Goal: Information Seeking & Learning: Learn about a topic

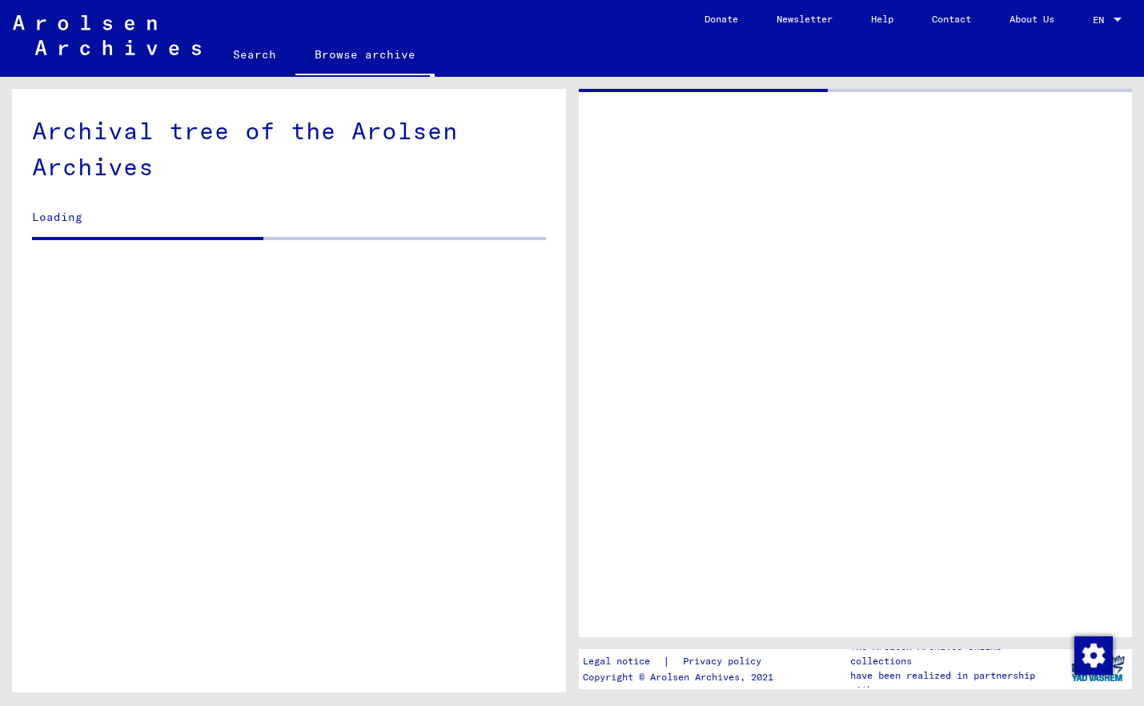
scroll to position [1874, 0]
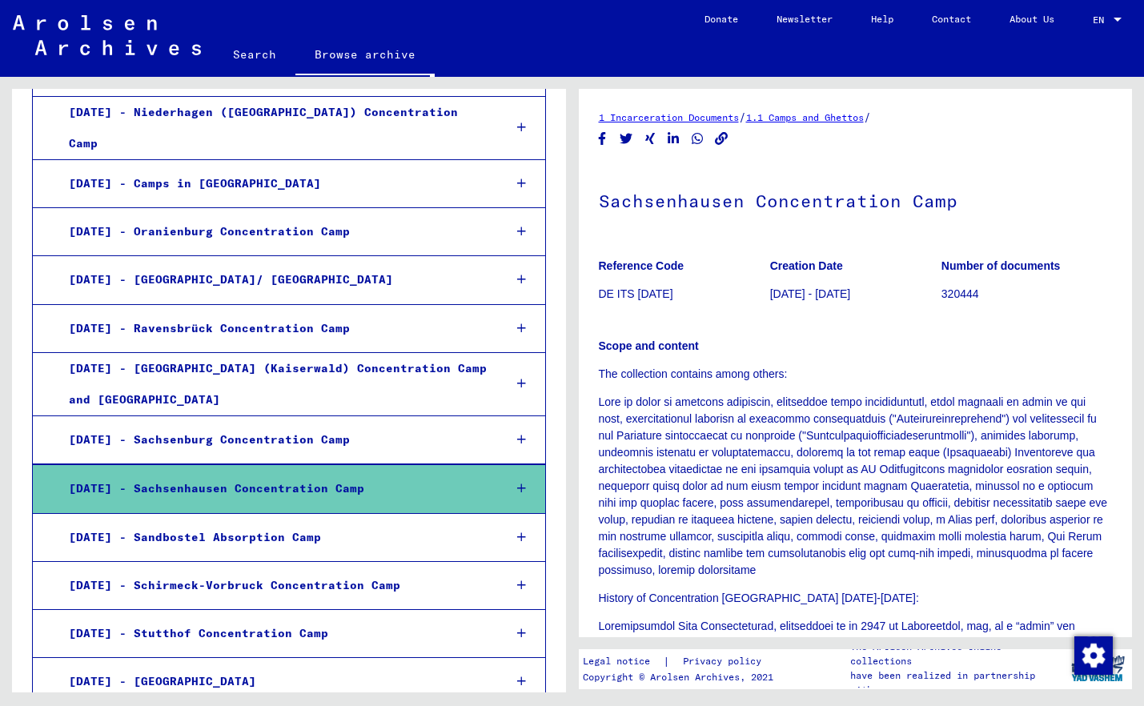
click at [167, 216] on div "[DATE] - Oranienburg Concentration Camp" at bounding box center [274, 231] width 434 height 31
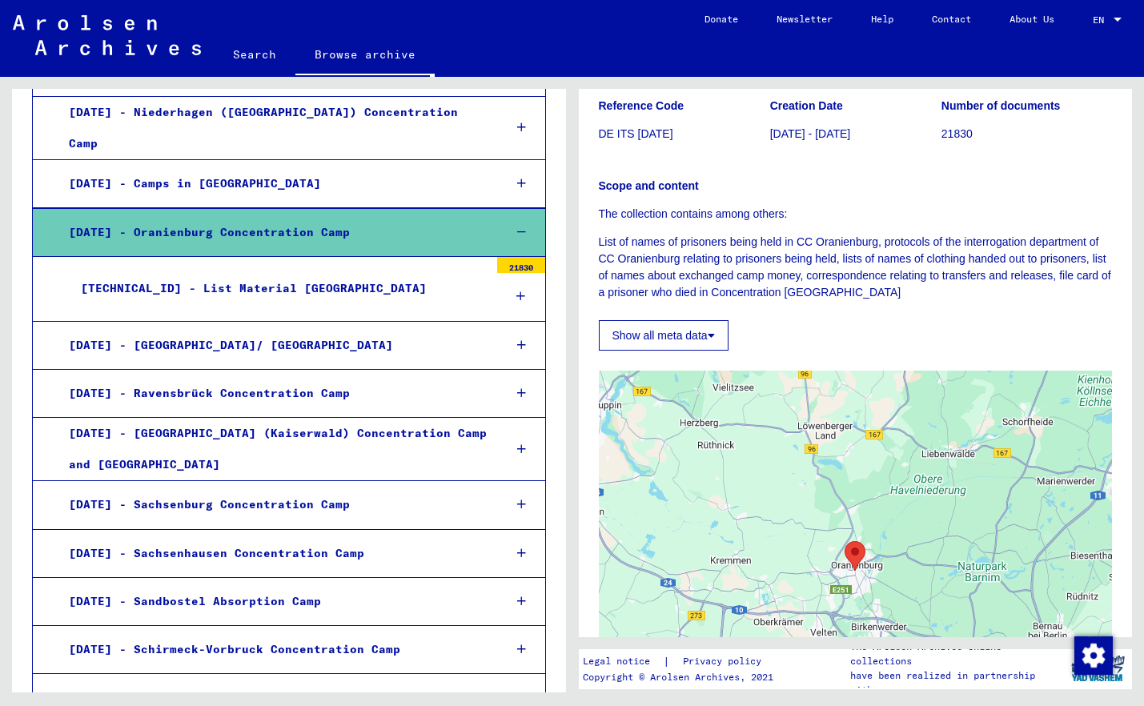
scroll to position [80, 0]
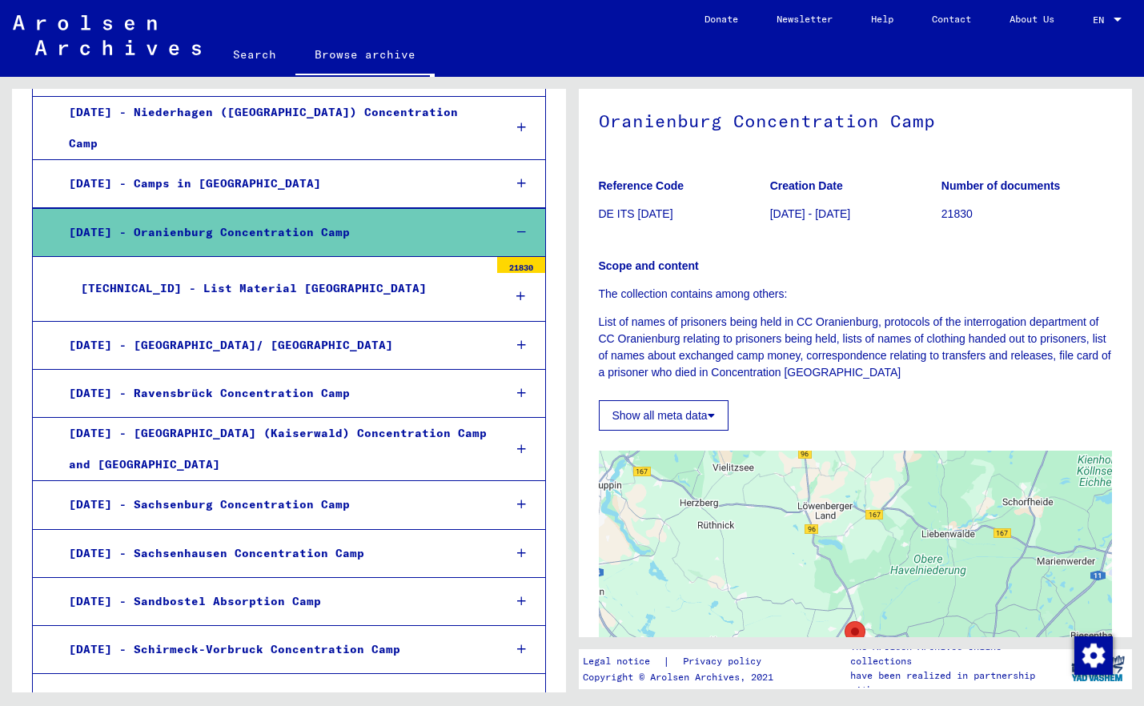
click at [229, 273] on div "[TECHNICAL_ID] - List Material [GEOGRAPHIC_DATA]" at bounding box center [279, 288] width 420 height 31
